Goal: Task Accomplishment & Management: Use online tool/utility

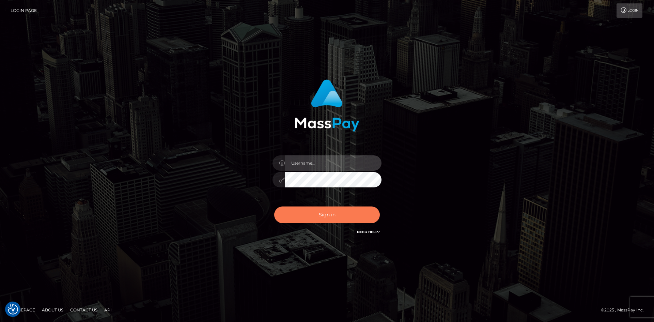
type input "alexstef"
click at [329, 218] on button "Sign in" at bounding box center [327, 214] width 106 height 17
type input "alexstef"
click at [337, 214] on button "Sign in" at bounding box center [327, 214] width 106 height 17
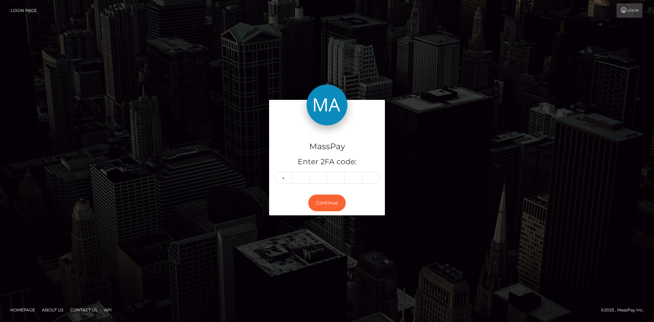
type input "7"
type input "3"
type input "0"
type input "7"
type input "9"
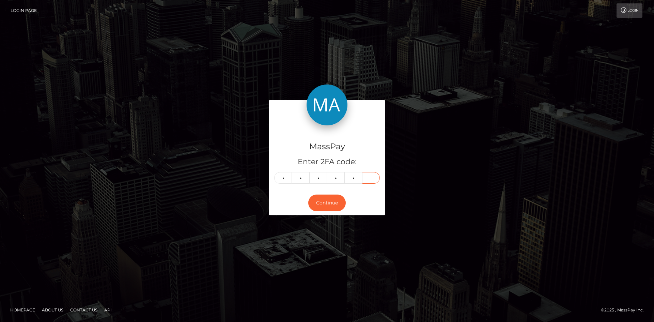
type input "5"
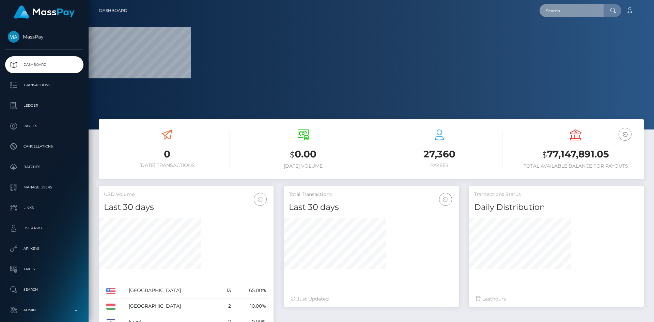
click at [577, 12] on input "text" at bounding box center [571, 10] width 64 height 13
paste input "pout_nNHPYUx6puZ5r"
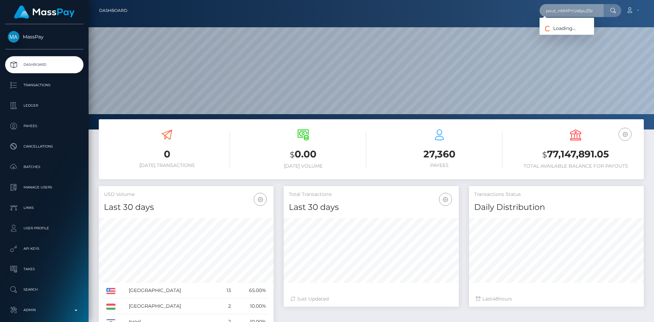
scroll to position [121, 175]
type input "pout_nNHPYUx6puZ5r"
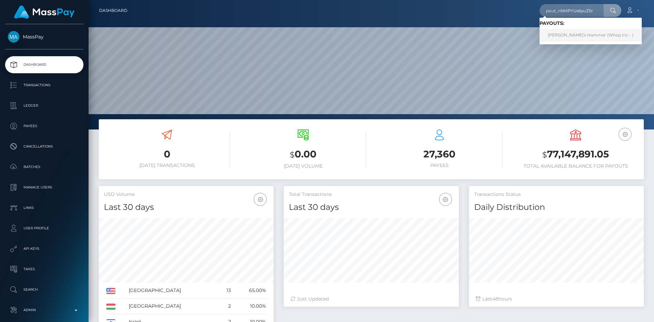
click at [574, 32] on link "Thor's Hammer (Whop Inc - )" at bounding box center [590, 35] width 102 height 13
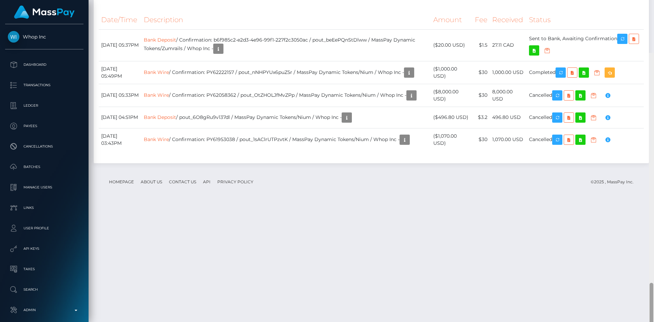
scroll to position [818, 0]
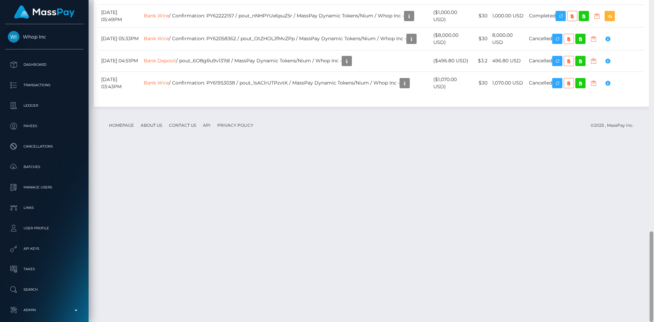
drag, startPoint x: 651, startPoint y: 60, endPoint x: 636, endPoint y: 318, distance: 257.9
click at [636, 318] on div "Customer Profile Loading... Loading..." at bounding box center [371, 161] width 565 height 322
click at [565, 20] on icon "button" at bounding box center [560, 16] width 8 height 9
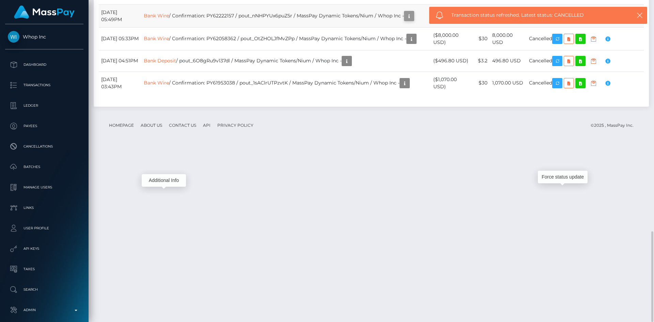
click at [413, 20] on icon "button" at bounding box center [409, 16] width 8 height 9
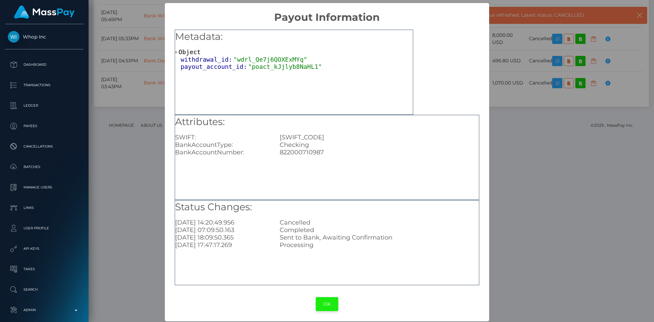
click at [327, 304] on button "OK" at bounding box center [327, 304] width 22 height 14
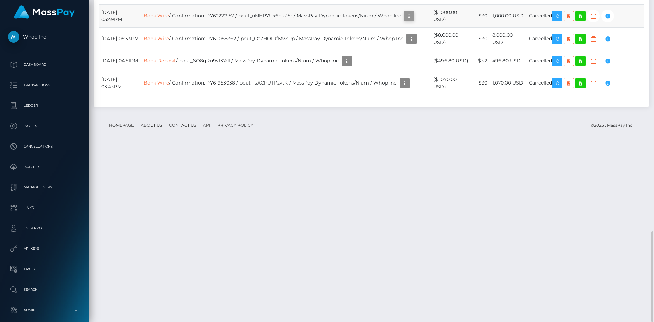
scroll to position [82, 175]
click at [413, 20] on icon "button" at bounding box center [409, 16] width 8 height 9
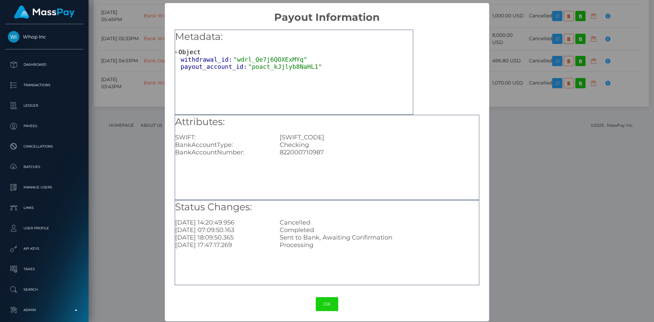
click at [309, 149] on div "822000710987" at bounding box center [378, 151] width 209 height 7
copy div "822000710987"
click at [126, 179] on div "× Payout Information Metadata: Object withdrawal_id: "wdrl_Qe7j6QOXExMYq" payou…" at bounding box center [327, 161] width 654 height 322
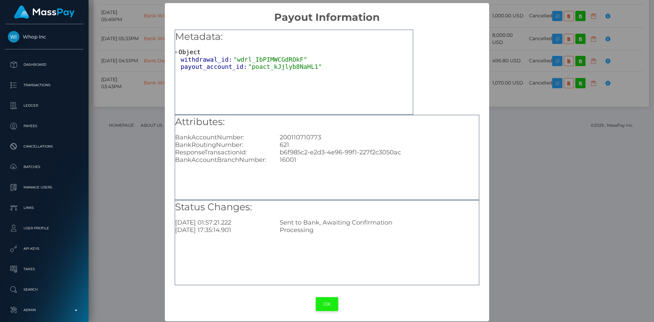
click at [325, 305] on button "OK" at bounding box center [327, 304] width 22 height 14
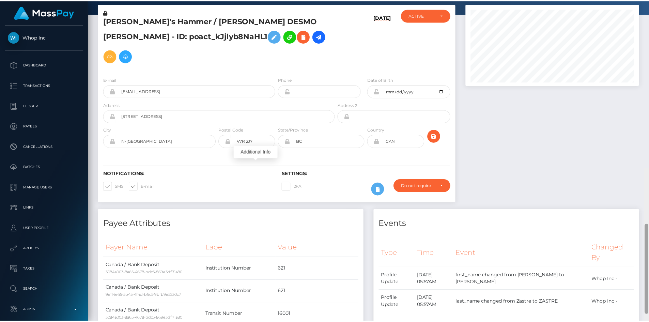
scroll to position [0, 0]
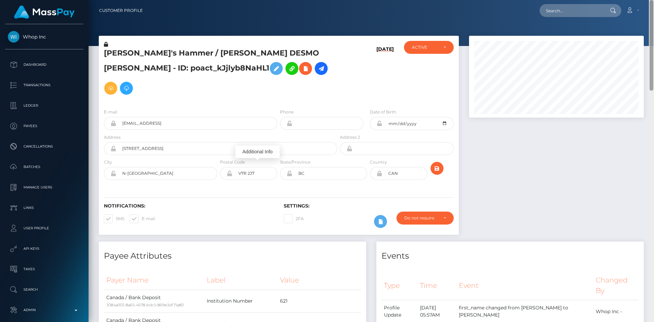
drag, startPoint x: 651, startPoint y: 241, endPoint x: 652, endPoint y: -1, distance: 242.5
click at [652, 0] on html "Whop Inc Dashboard Transactions Ledger Payees Cancellations Links" at bounding box center [327, 161] width 654 height 322
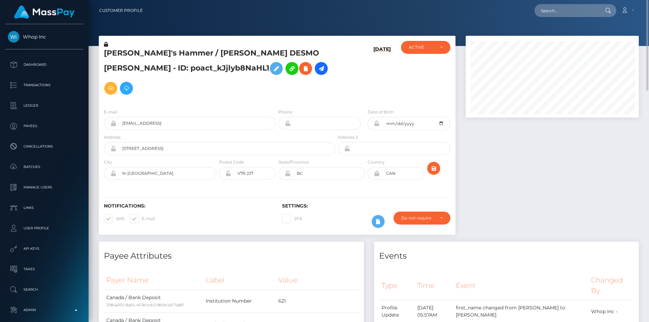
scroll to position [340456, 340364]
click at [585, 11] on input "text" at bounding box center [566, 10] width 64 height 13
paste input "pout_6eyZ8ZtyO6HBF"
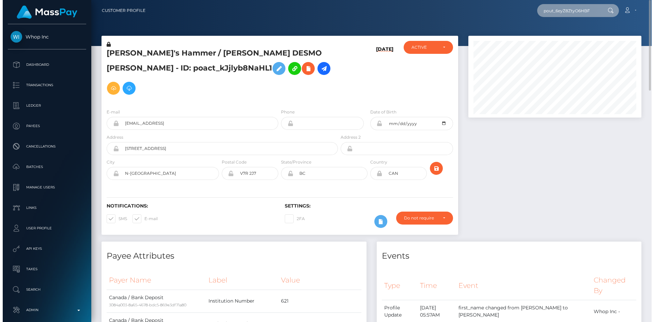
scroll to position [82, 175]
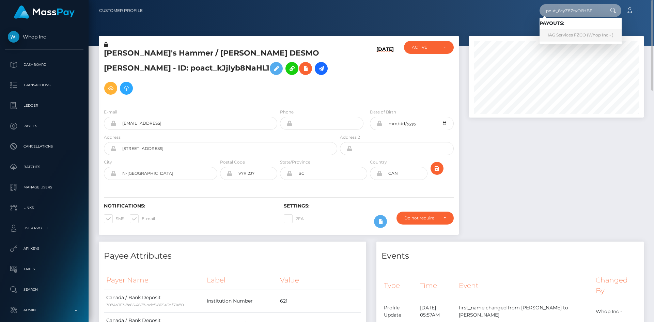
type input "pout_6eyZ8ZtyO6HBF"
click at [569, 33] on link "IAG Services FZCO (Whop Inc - )" at bounding box center [580, 35] width 82 height 13
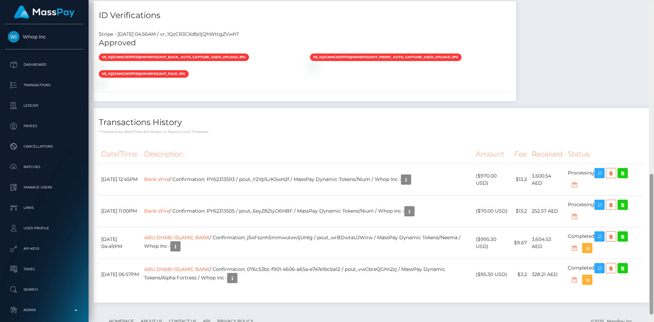
scroll to position [395, 0]
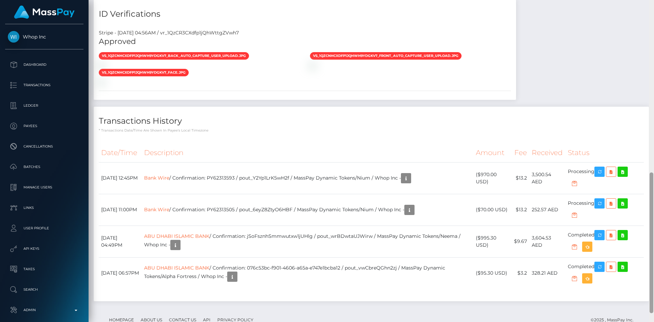
drag, startPoint x: 0, startPoint y: 0, endPoint x: 652, endPoint y: 207, distance: 684.2
click at [652, 207] on div at bounding box center [651, 242] width 4 height 141
click at [465, 93] on div "Stripe - July 24, 2025 04:56AM / vr_1QzCR3CXdfp1jQhWttgZVwh7 Approved vs_1QzCNH…" at bounding box center [305, 62] width 422 height 76
click at [601, 205] on icon "button" at bounding box center [599, 203] width 8 height 9
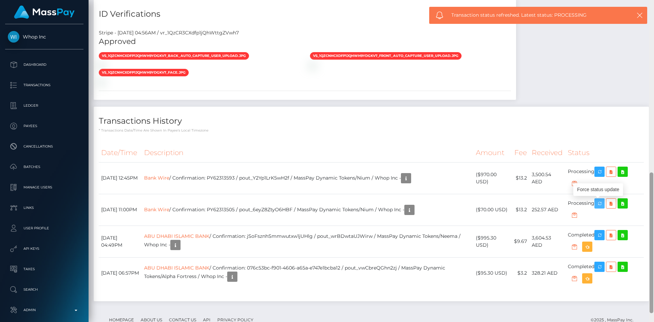
scroll to position [376, 0]
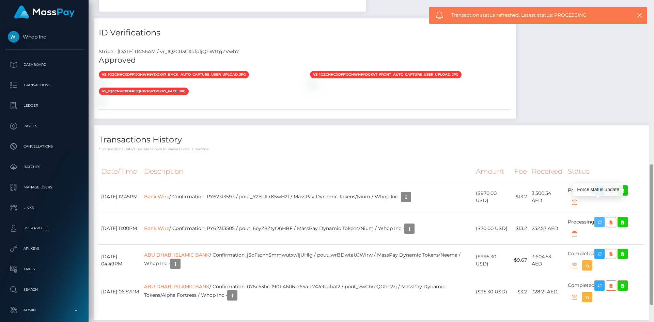
drag, startPoint x: 653, startPoint y: 203, endPoint x: 653, endPoint y: 195, distance: 8.2
click at [653, 195] on div at bounding box center [651, 161] width 5 height 322
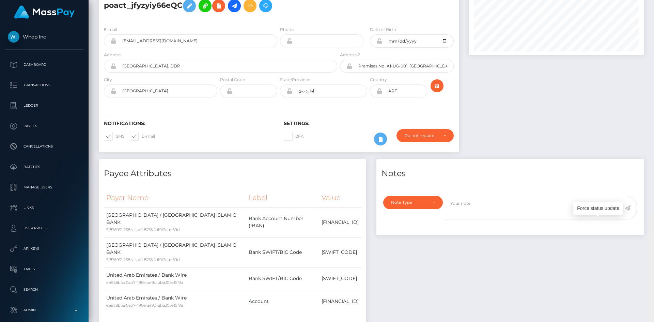
scroll to position [0, 0]
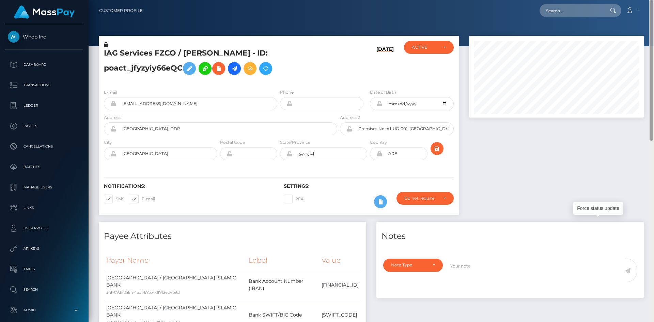
drag, startPoint x: 651, startPoint y: 237, endPoint x: 635, endPoint y: 41, distance: 197.1
click at [652, 40] on div at bounding box center [651, 70] width 4 height 141
click at [237, 72] on icon at bounding box center [234, 68] width 8 height 9
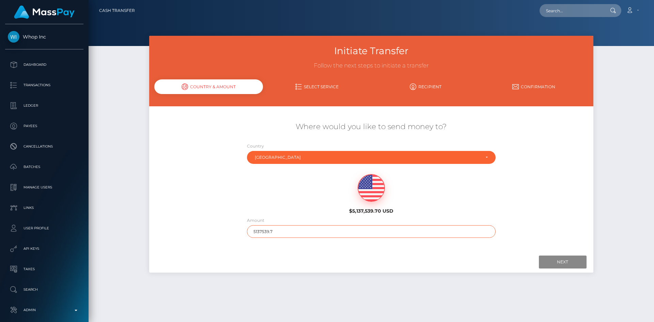
drag, startPoint x: 280, startPoint y: 232, endPoint x: 225, endPoint y: 232, distance: 55.5
click at [226, 233] on div "Where would you like to send money to? Country Abkhazia [GEOGRAPHIC_DATA] [GEOG…" at bounding box center [371, 179] width 444 height 123
type input "200"
click at [570, 258] on input "Next" at bounding box center [563, 261] width 48 height 13
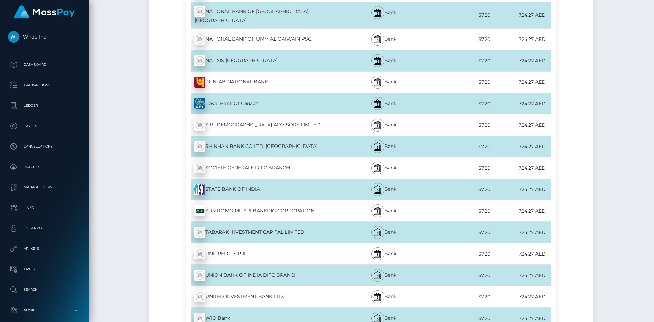
scroll to position [3333, 0]
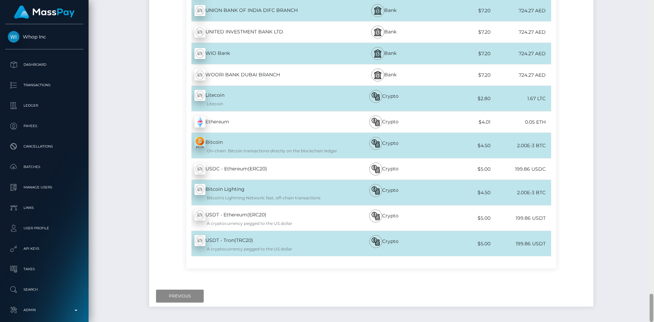
drag, startPoint x: 651, startPoint y: 22, endPoint x: 653, endPoint y: 320, distance: 298.0
click at [653, 320] on div at bounding box center [651, 161] width 5 height 322
click at [167, 289] on input "Previous" at bounding box center [180, 295] width 48 height 13
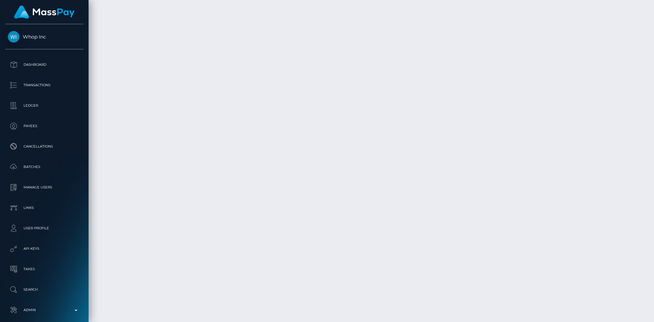
scroll to position [0, 0]
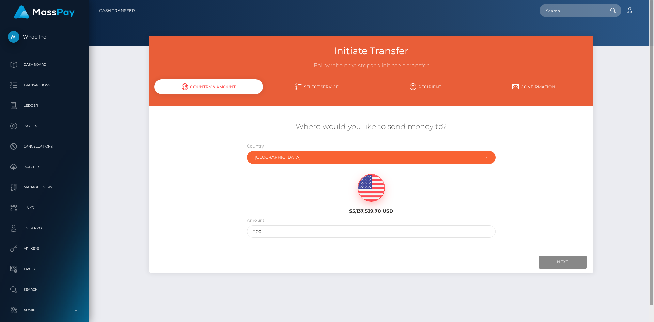
drag, startPoint x: 652, startPoint y: 309, endPoint x: 639, endPoint y: -30, distance: 339.1
click at [639, 0] on html "Whop Inc Dashboard Transactions Ledger Payees Cancellations Links" at bounding box center [327, 161] width 654 height 322
